Goal: Check status: Check status

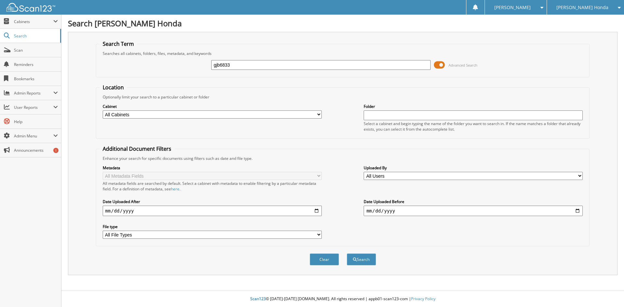
type input "gjb6833"
click at [347, 253] on button "Search" at bounding box center [361, 259] width 29 height 12
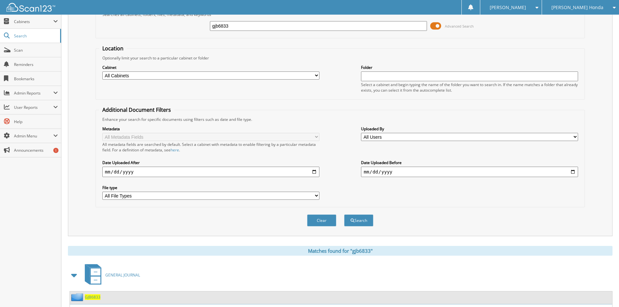
scroll to position [92, 0]
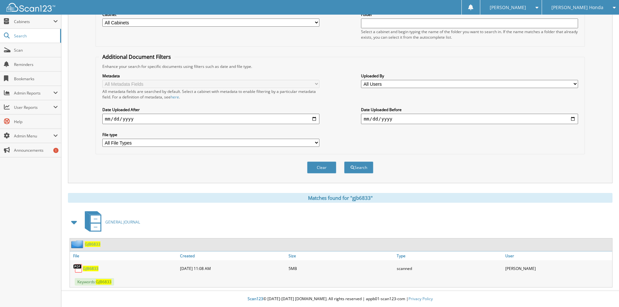
click at [92, 268] on span "GJB6833" at bounding box center [91, 269] width 16 height 6
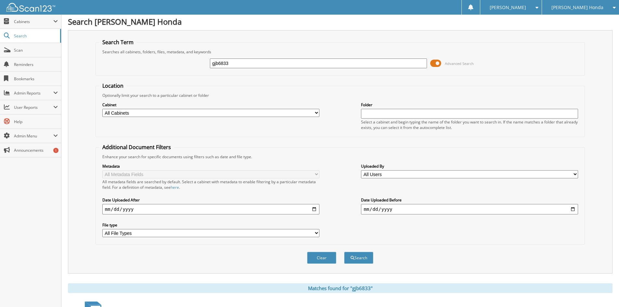
scroll to position [0, 0]
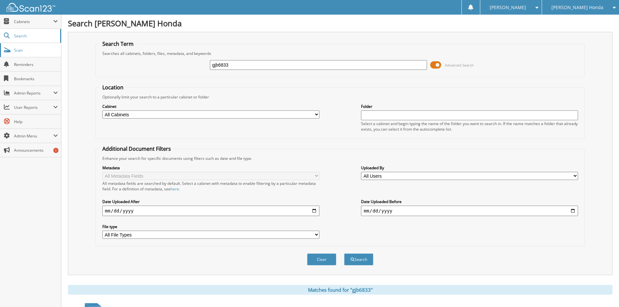
click at [14, 47] on link "Scan" at bounding box center [30, 50] width 61 height 14
